Goal: Information Seeking & Learning: Learn about a topic

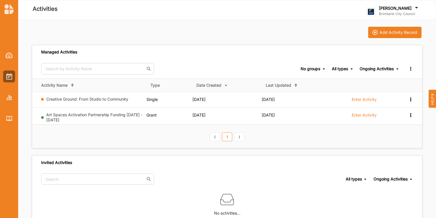
click at [409, 70] on div "Manage Groups" at bounding box center [406, 69] width 14 height 6
click at [3, 118] on div at bounding box center [9, 118] width 12 height 12
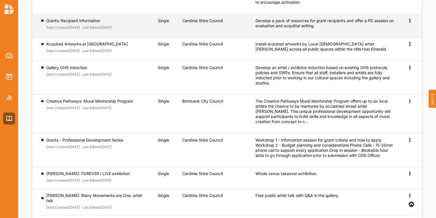
scroll to position [114, 0]
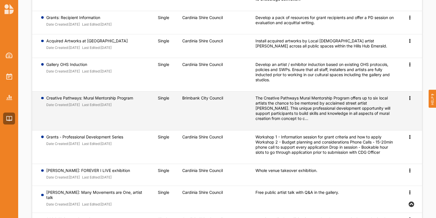
click at [108, 101] on div "Creative Pathways: Mural Mentorship Program Date Created: 17 Apr 2025 Last Edit…" at bounding box center [89, 102] width 87 height 14
click at [407, 97] on div "Preview" at bounding box center [407, 97] width 11 height 5
click at [411, 98] on icon at bounding box center [410, 97] width 5 height 4
click at [405, 107] on span "Preview" at bounding box center [400, 107] width 15 height 5
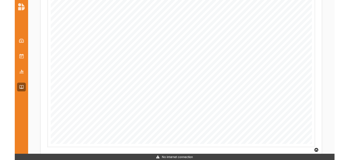
scroll to position [891, 0]
